Goal: Find specific page/section: Find specific page/section

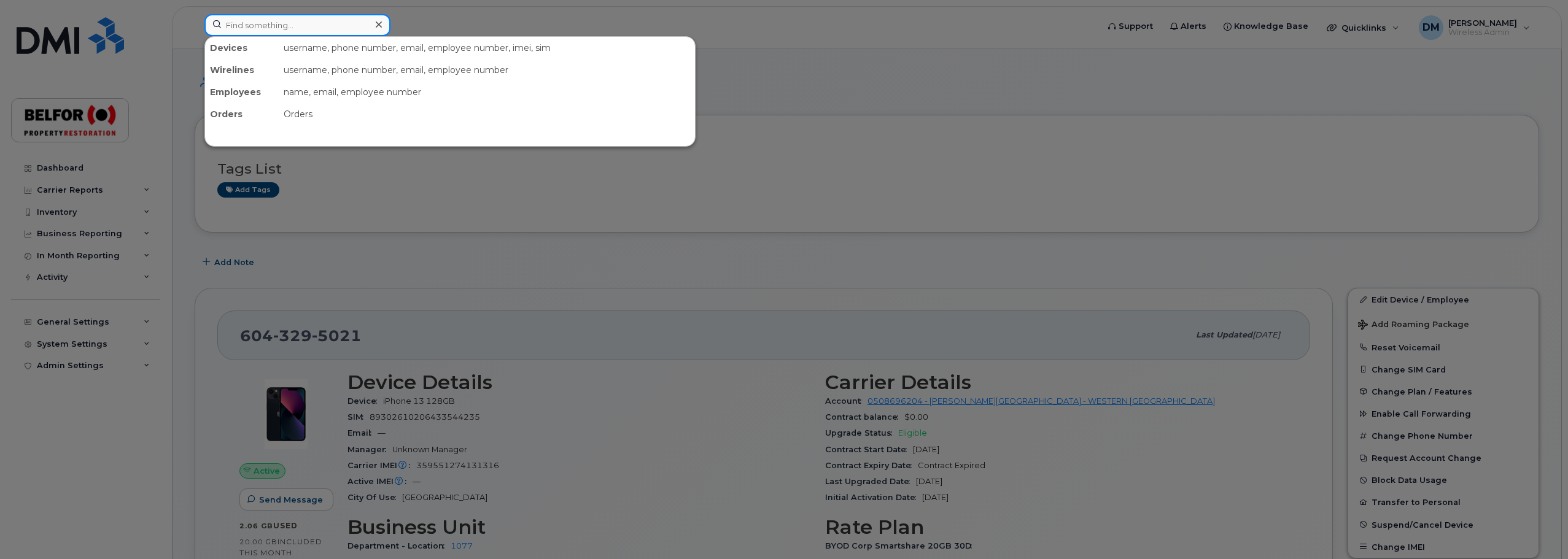
click at [243, 24] on input at bounding box center [297, 24] width 186 height 22
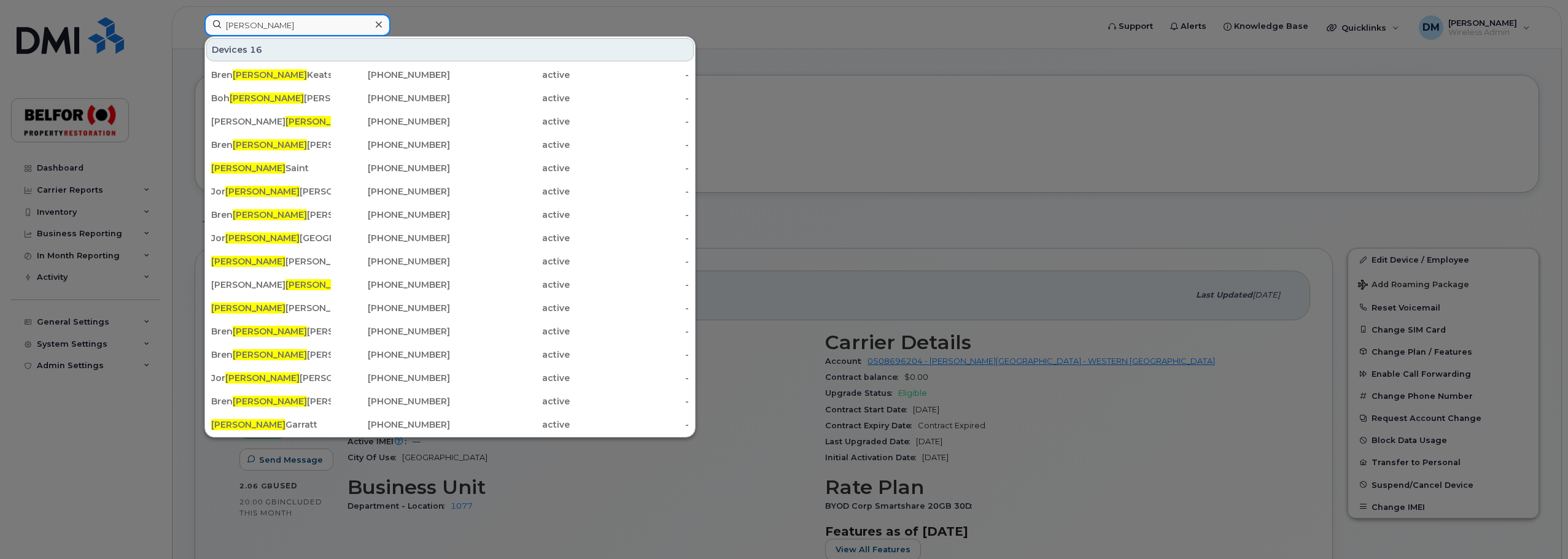
scroll to position [62, 0]
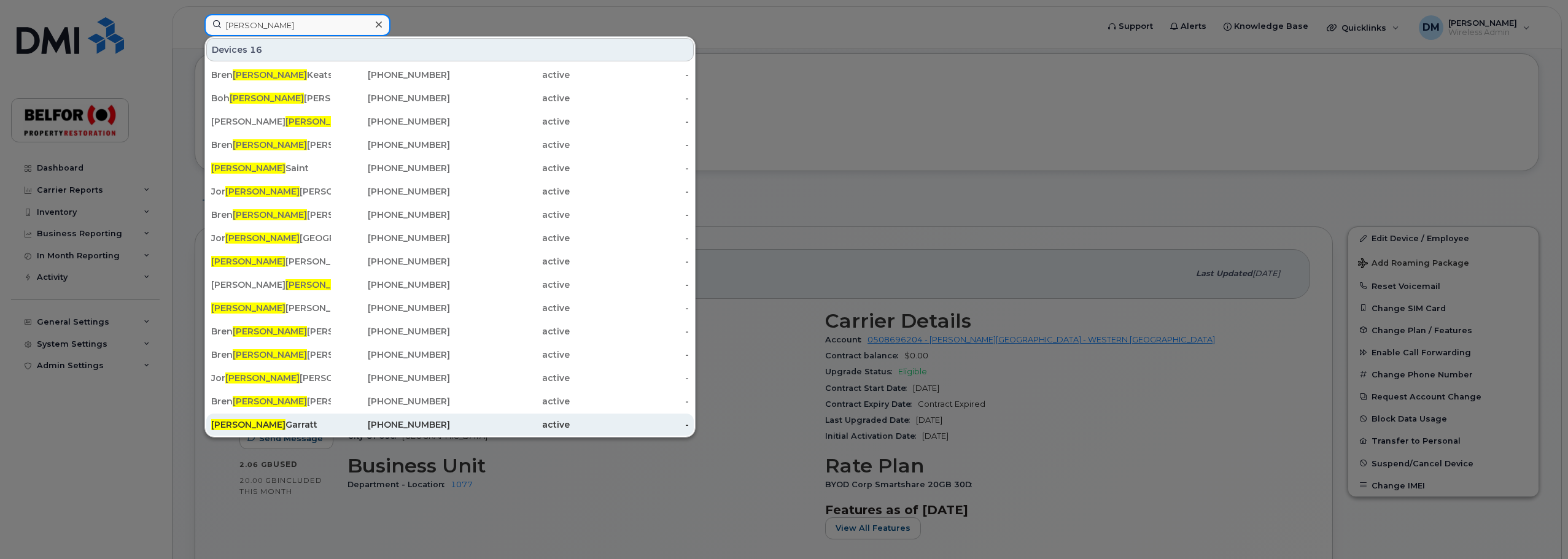
type input "dan"
click at [242, 424] on div "Dan Garratt" at bounding box center [270, 424] width 119 height 12
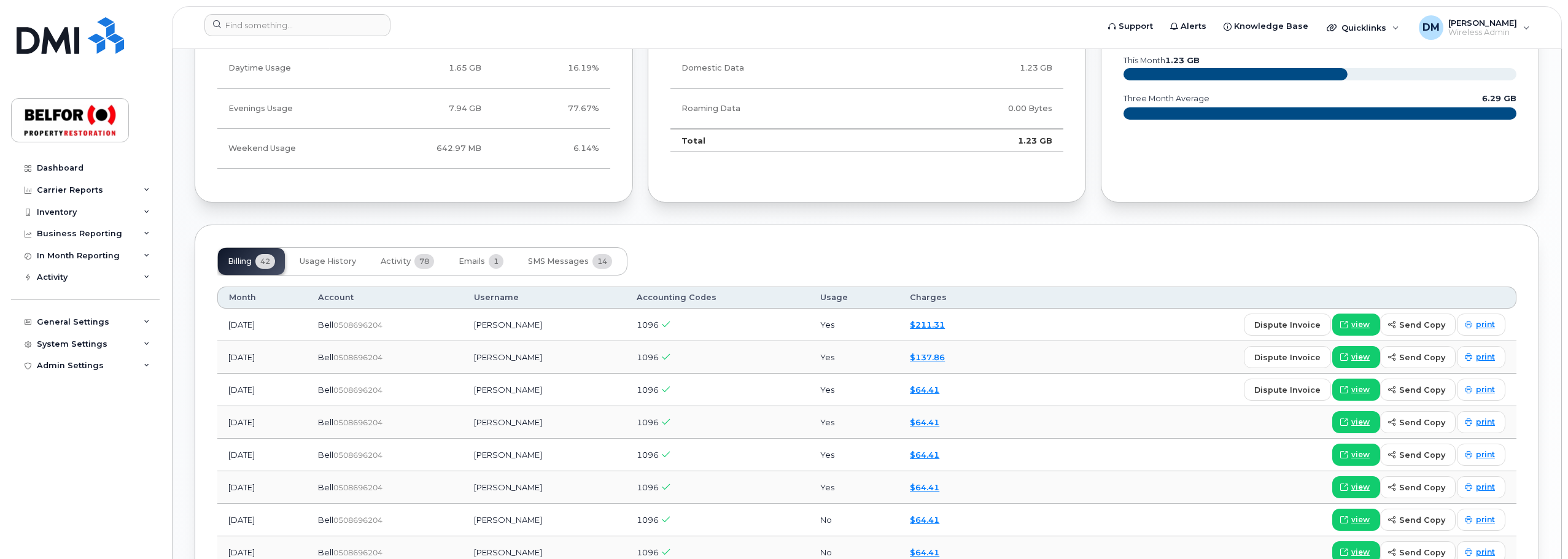
scroll to position [858, 0]
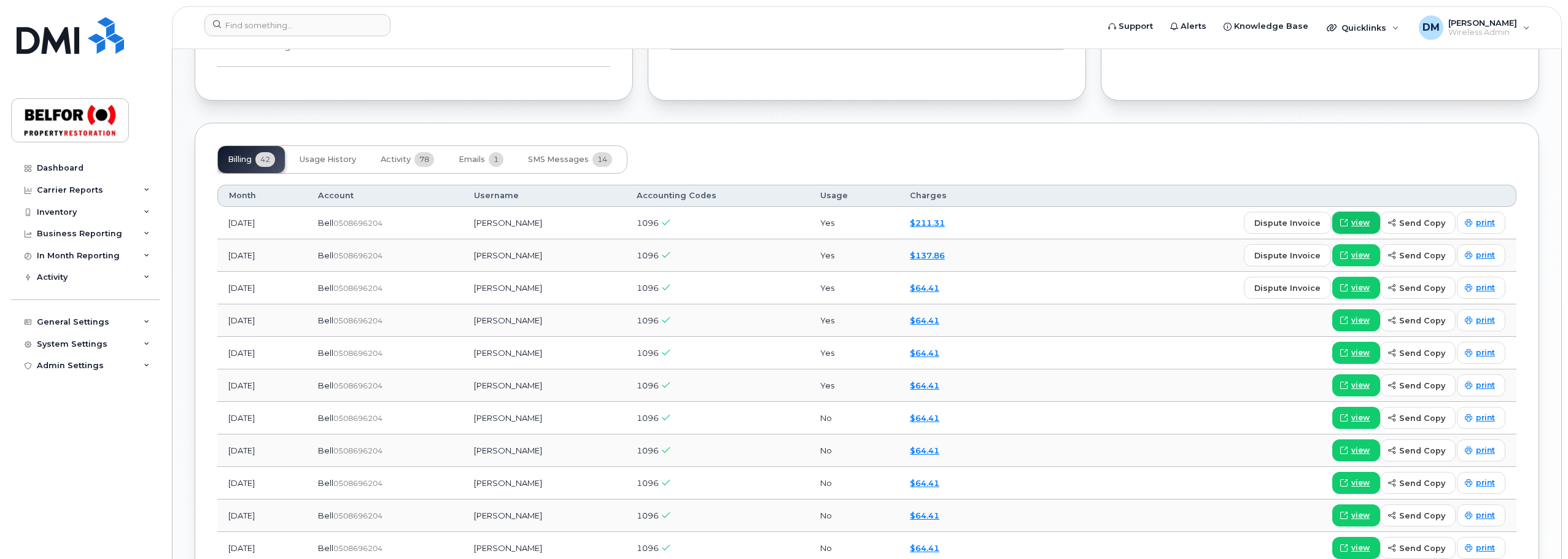
click at [1364, 225] on span "view" at bounding box center [1360, 223] width 19 height 11
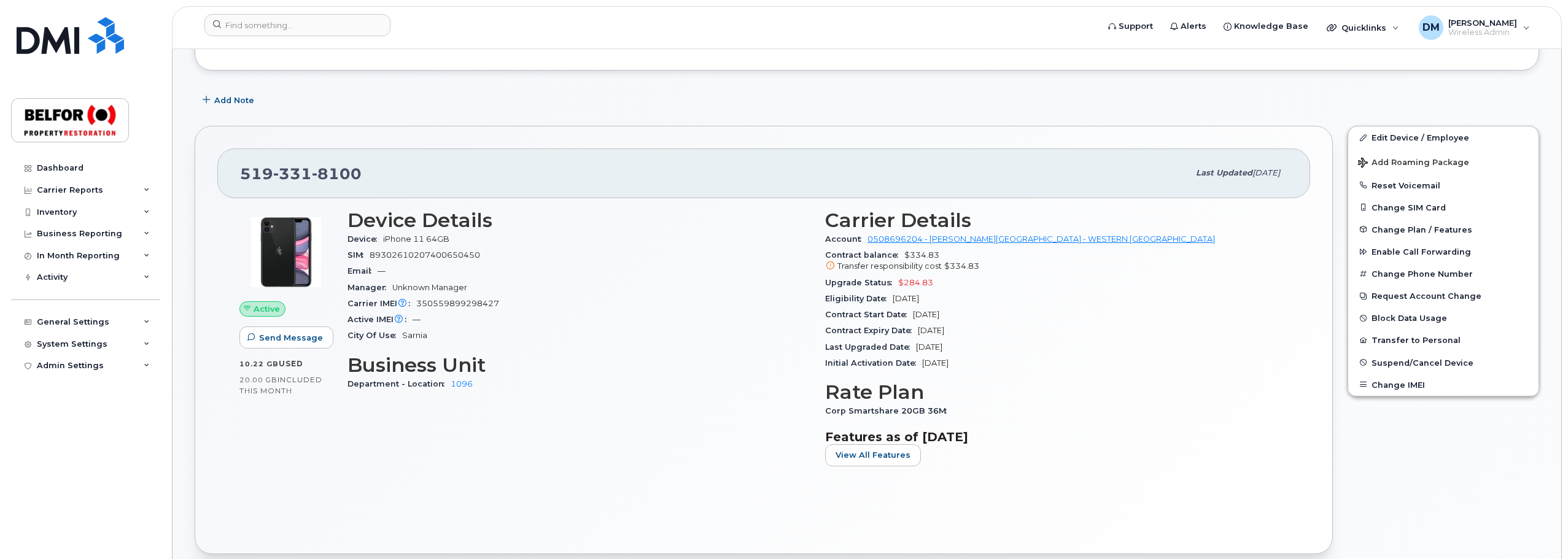
scroll to position [0, 0]
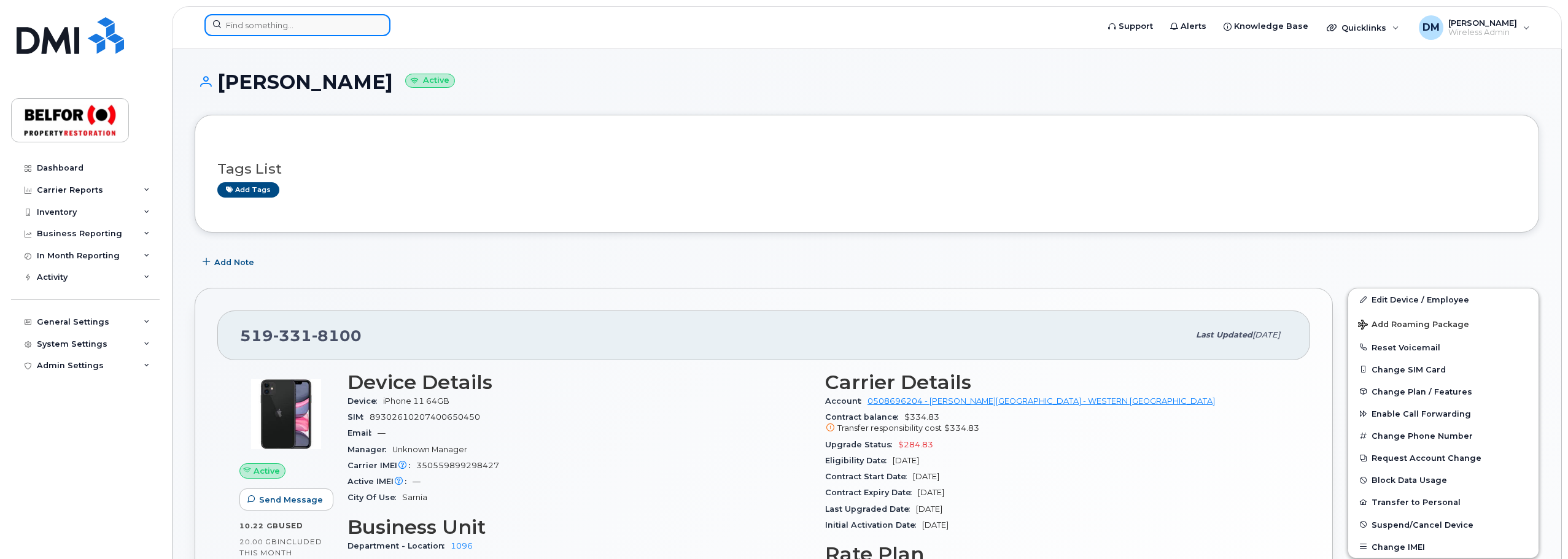
click at [255, 23] on input at bounding box center [297, 24] width 186 height 22
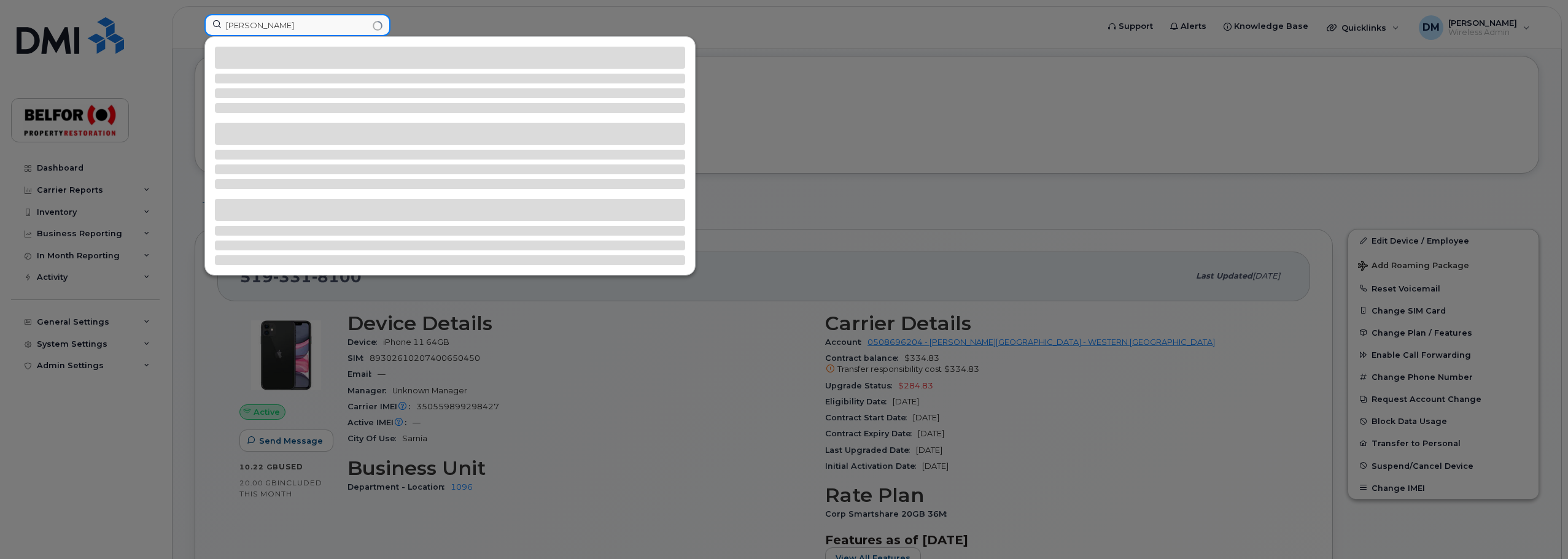
scroll to position [123, 0]
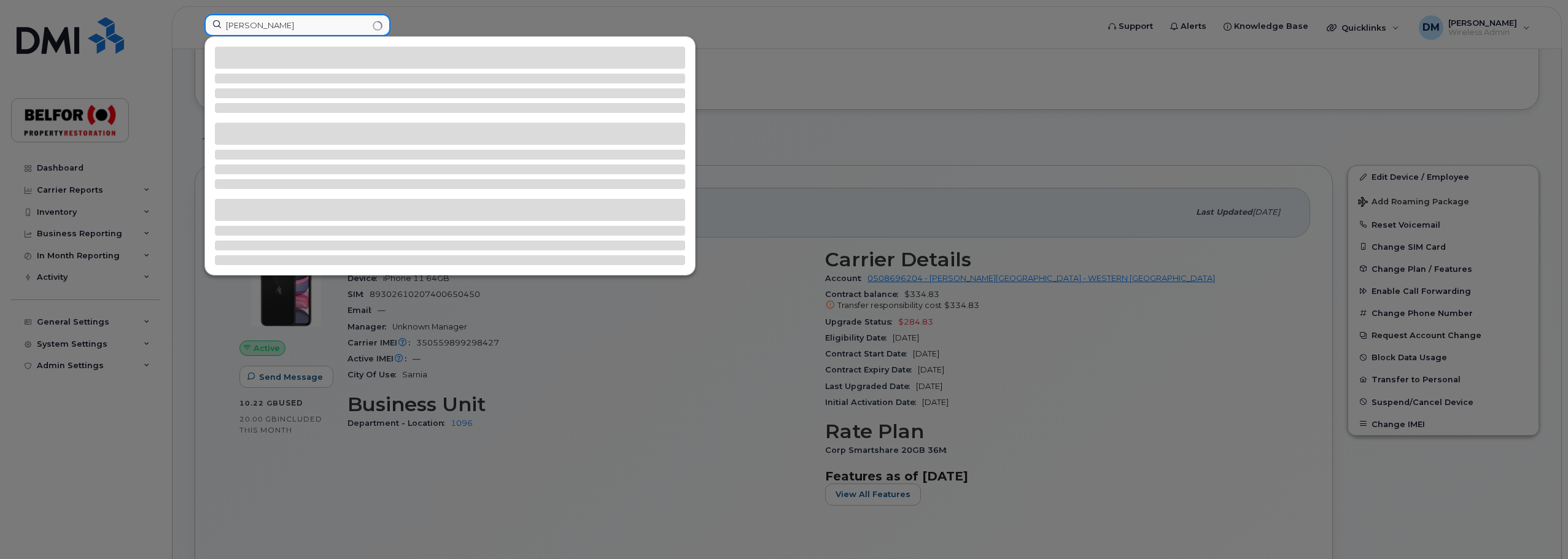
type input "frank"
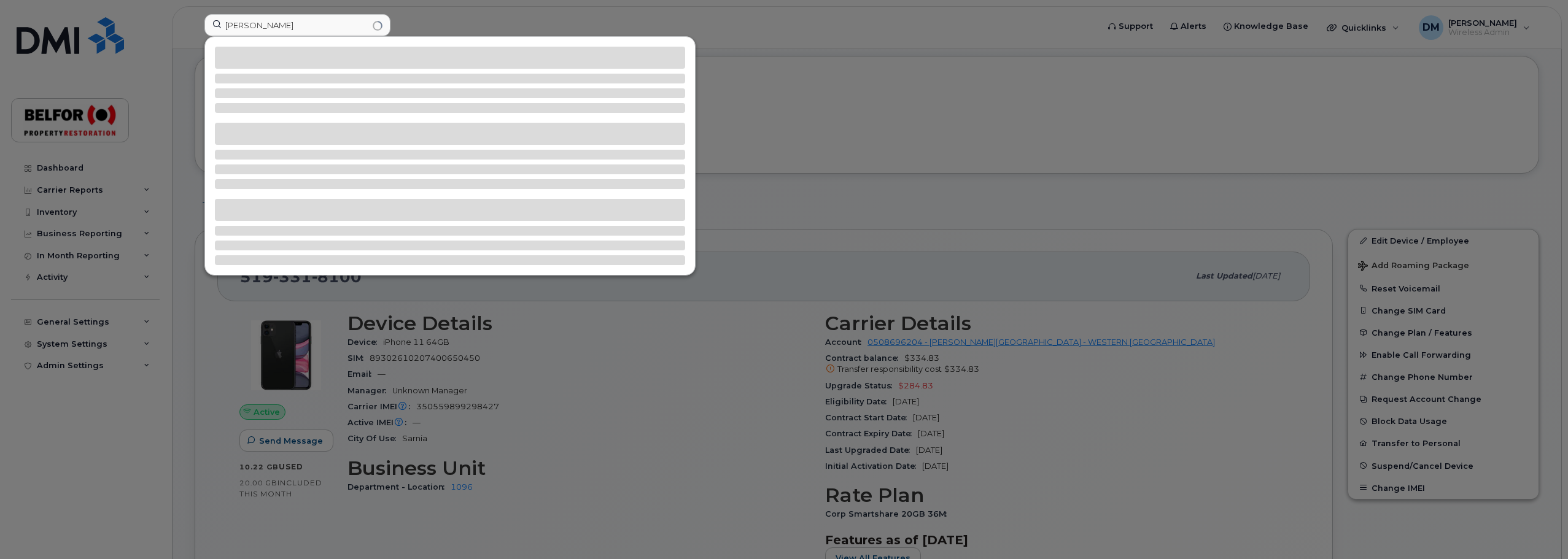
scroll to position [0, 0]
